Goal: Obtain resource: Download file/media

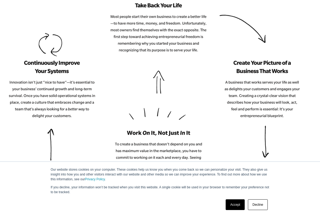
scroll to position [693, 0]
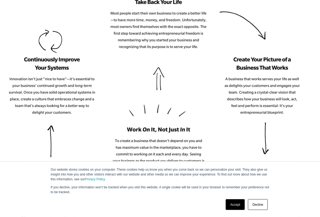
click at [232, 180] on link "Accept" at bounding box center [235, 205] width 19 height 11
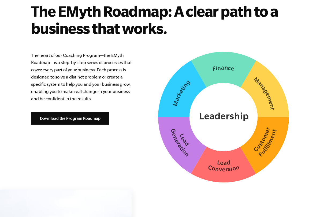
scroll to position [1361, 0]
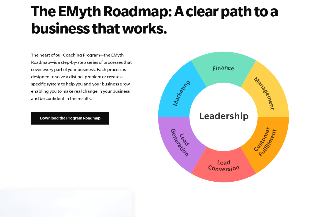
click at [54, 120] on link "Download the Program Roadmap" at bounding box center [70, 118] width 78 height 13
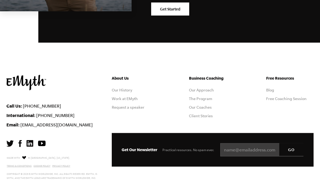
scroll to position [1736, 0]
click at [125, 92] on link "Our History" at bounding box center [122, 89] width 20 height 4
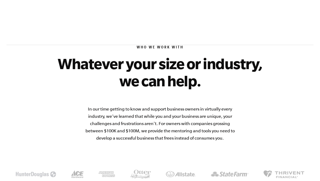
scroll to position [823, 0]
